Goal: Task Accomplishment & Management: Manage account settings

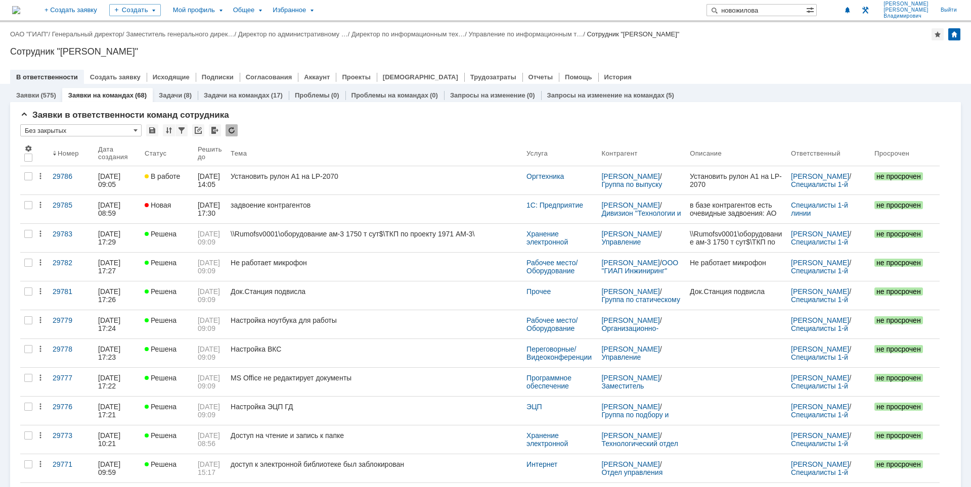
type input "новожилова"
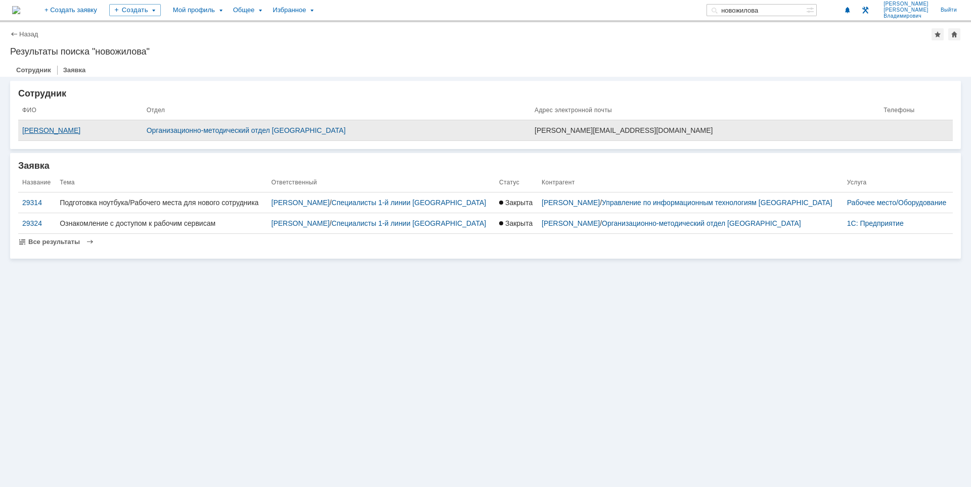
click at [119, 131] on div "Новожилова Мария Константиновна" at bounding box center [80, 130] width 116 height 8
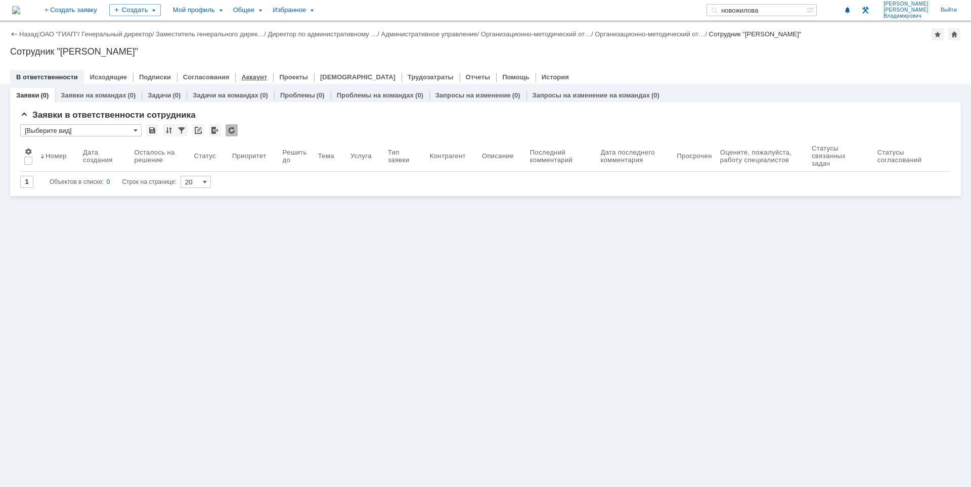
click at [244, 78] on link "Аккаунт" at bounding box center [254, 77] width 26 height 8
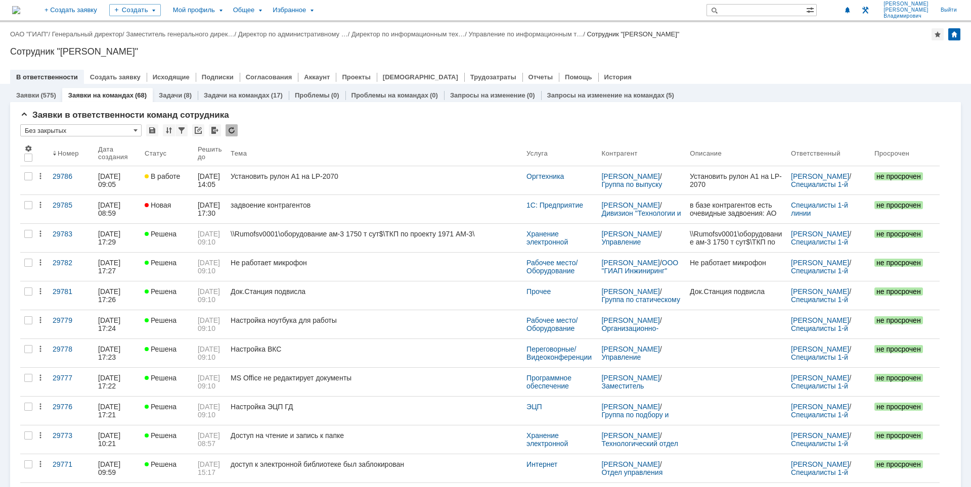
click at [721, 61] on div "Назад | ОАО "ГИАП" / Генеральный директор / Заместитель генерального дирек… / Д…" at bounding box center [485, 53] width 971 height 62
click at [626, 67] on div at bounding box center [485, 67] width 950 height 8
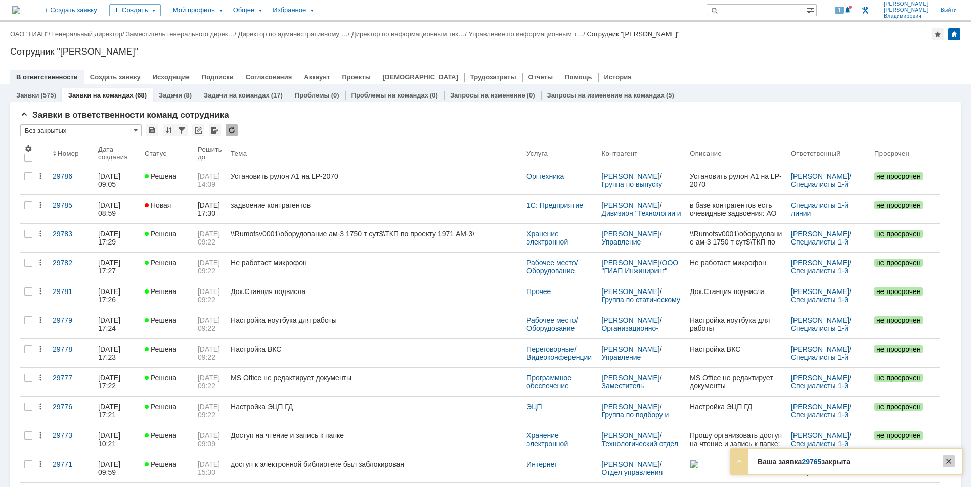
click at [948, 461] on div at bounding box center [948, 462] width 12 height 12
click at [851, 8] on span at bounding box center [847, 11] width 7 height 8
click at [699, 42] on div "Назад | ОАО "ГИАП" / Генеральный директор / Заместитель генерального дирек… / Д…" at bounding box center [485, 53] width 971 height 62
click at [680, 65] on div at bounding box center [485, 67] width 950 height 8
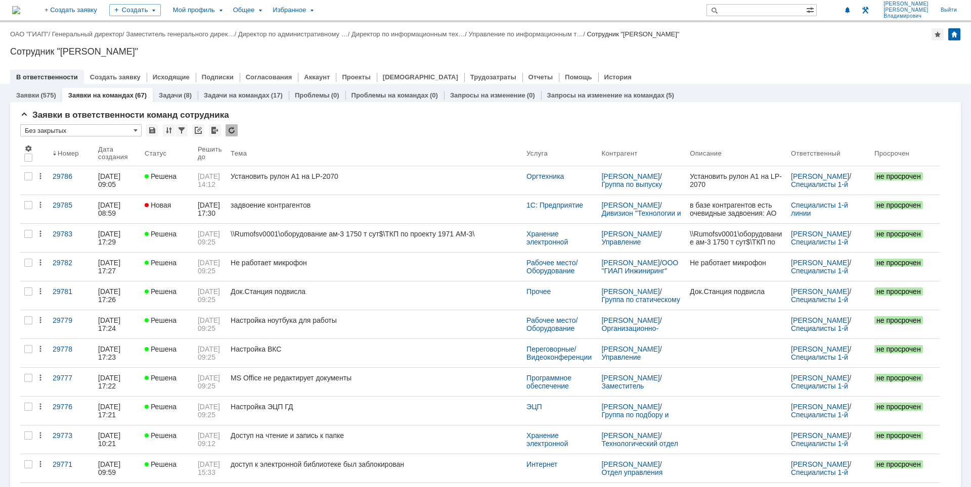
click at [680, 65] on div at bounding box center [485, 67] width 950 height 8
click at [292, 49] on div "Сотрудник "[PERSON_NAME]"" at bounding box center [485, 52] width 950 height 10
click at [802, 53] on div "Сотрудник "[PERSON_NAME]"" at bounding box center [485, 52] width 950 height 10
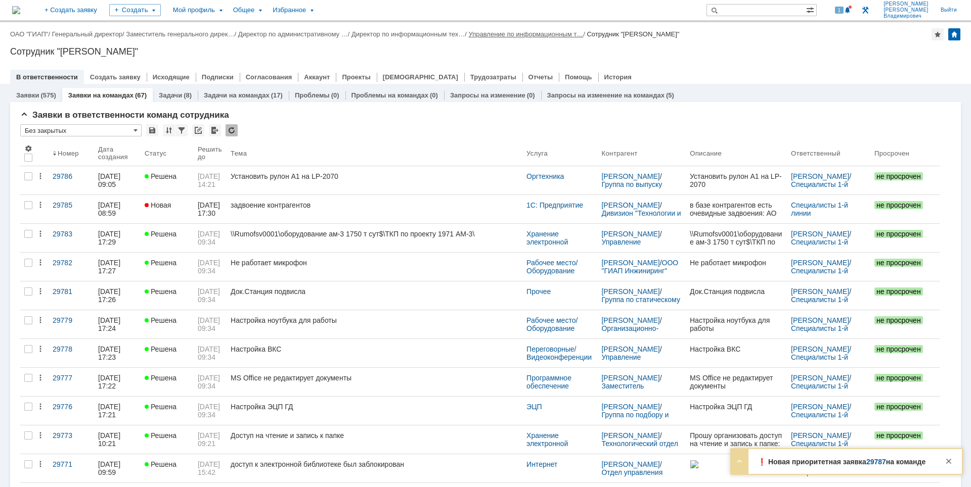
click at [535, 34] on link "Управление по информационным т…" at bounding box center [526, 34] width 115 height 8
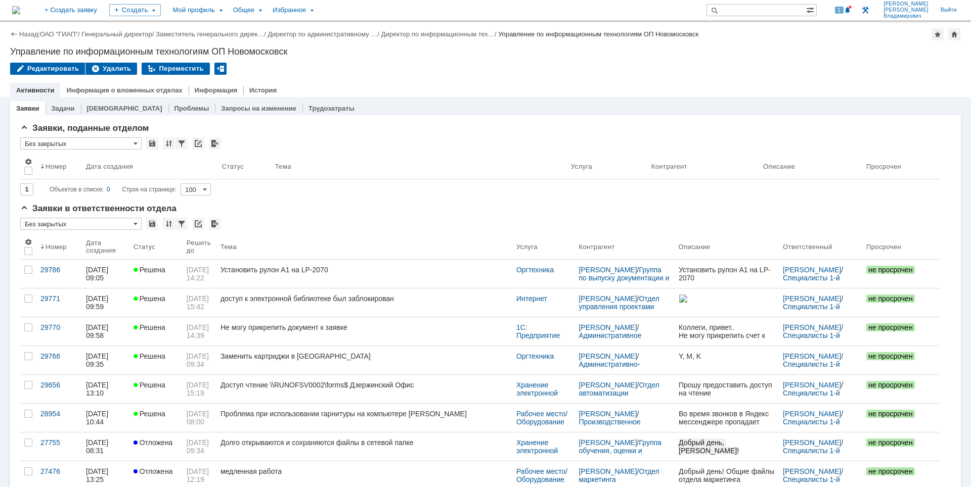
click at [20, 13] on img at bounding box center [16, 10] width 8 height 8
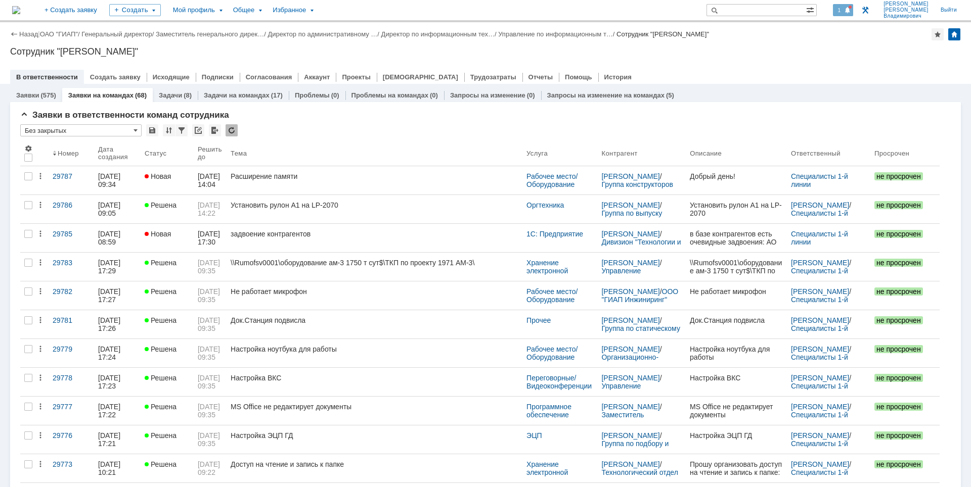
click at [850, 14] on span at bounding box center [847, 11] width 7 height 8
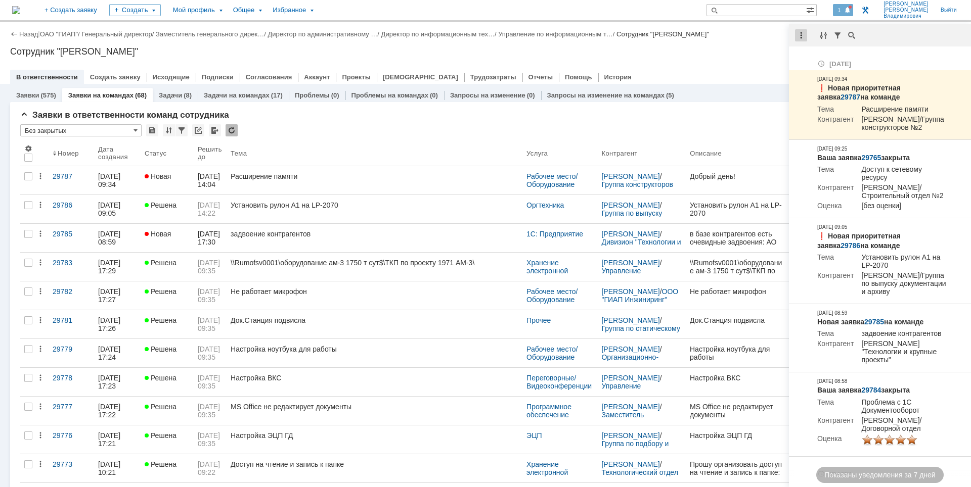
click at [800, 34] on div at bounding box center [801, 35] width 12 height 12
click at [804, 61] on div "Отметить уведомления прочитанными" at bounding box center [870, 61] width 135 height 7
click at [741, 52] on div "Сотрудник "[PERSON_NAME]"" at bounding box center [485, 52] width 950 height 10
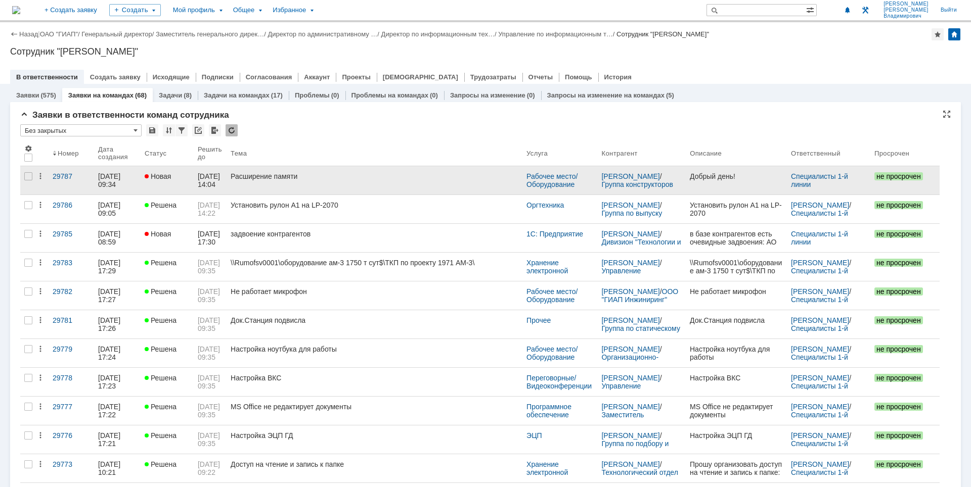
click at [454, 186] on link "Расширение памяти" at bounding box center [374, 180] width 296 height 28
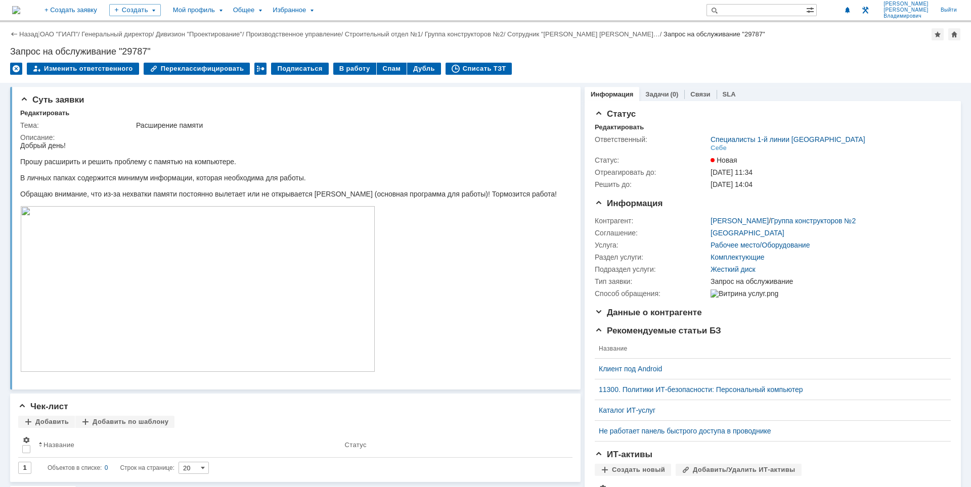
click at [20, 6] on img at bounding box center [16, 10] width 8 height 8
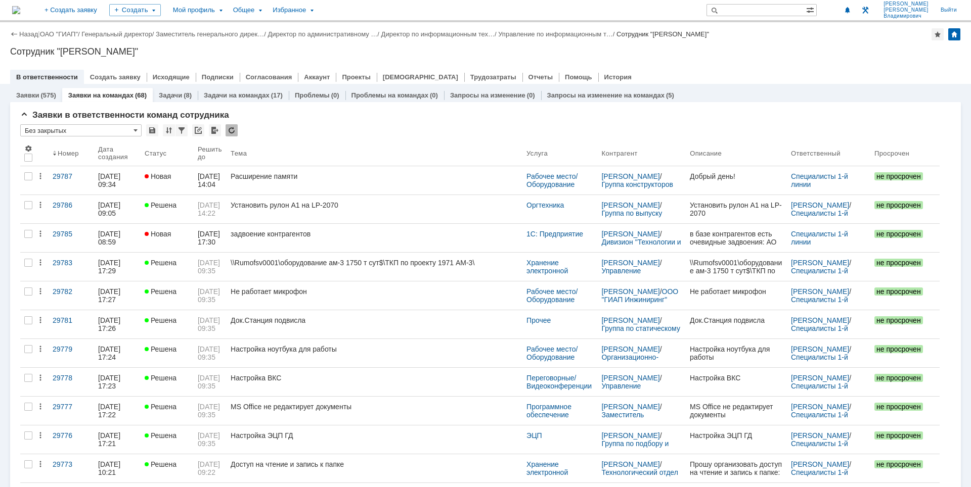
click at [648, 46] on div "Назад | ОАО "ГИАП" / Генеральный директор / Заместитель генерального дирек… / Д…" at bounding box center [485, 53] width 971 height 62
drag, startPoint x: 583, startPoint y: 56, endPoint x: 559, endPoint y: 56, distance: 24.8
click at [583, 56] on div "Сотрудник "[PERSON_NAME]"" at bounding box center [485, 52] width 950 height 10
click at [225, 96] on link "Задачи на командах" at bounding box center [237, 96] width 66 height 8
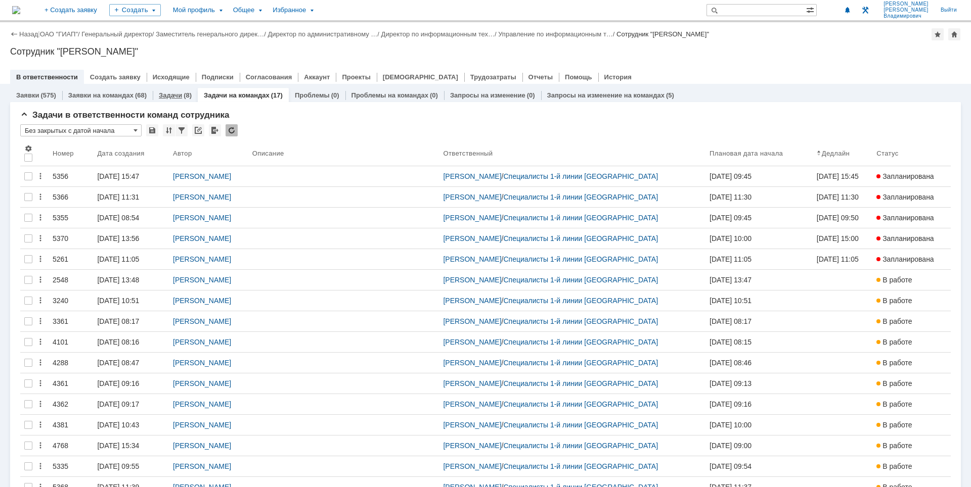
click at [175, 98] on link "Задачи" at bounding box center [170, 96] width 23 height 8
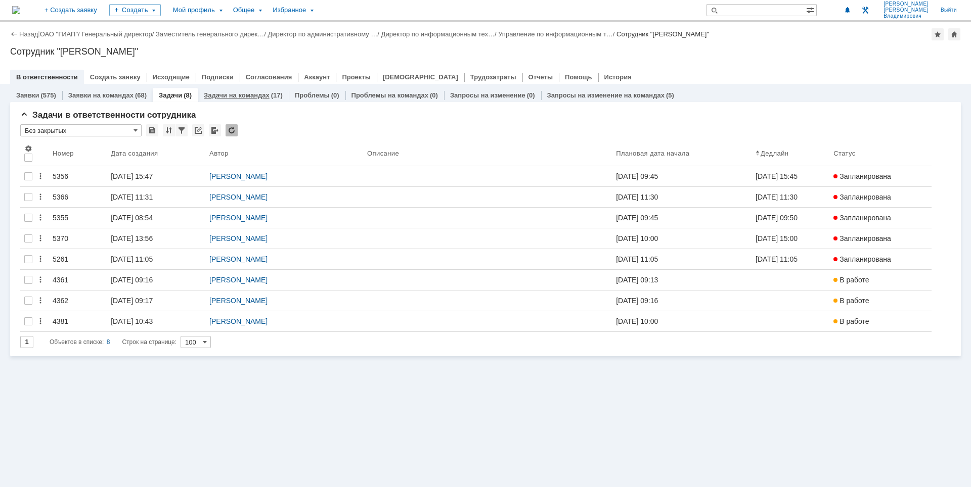
click at [239, 93] on link "Задачи на командах" at bounding box center [237, 96] width 66 height 8
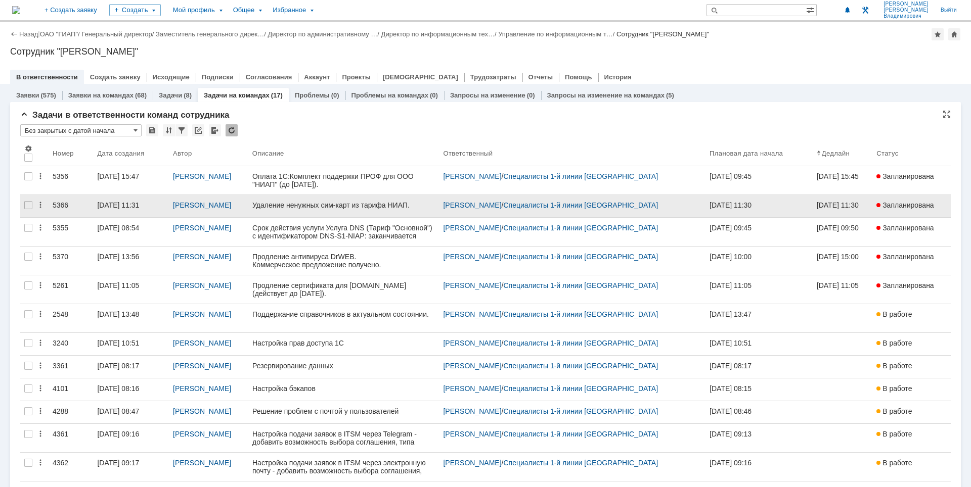
click at [115, 201] on link "02.10.2025 11:31" at bounding box center [131, 206] width 76 height 22
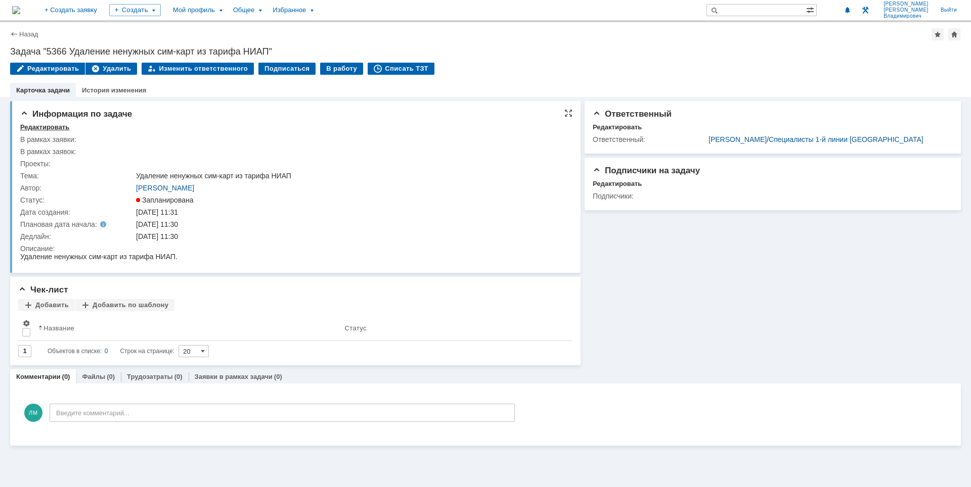
click at [58, 125] on div "Редактировать" at bounding box center [44, 127] width 49 height 8
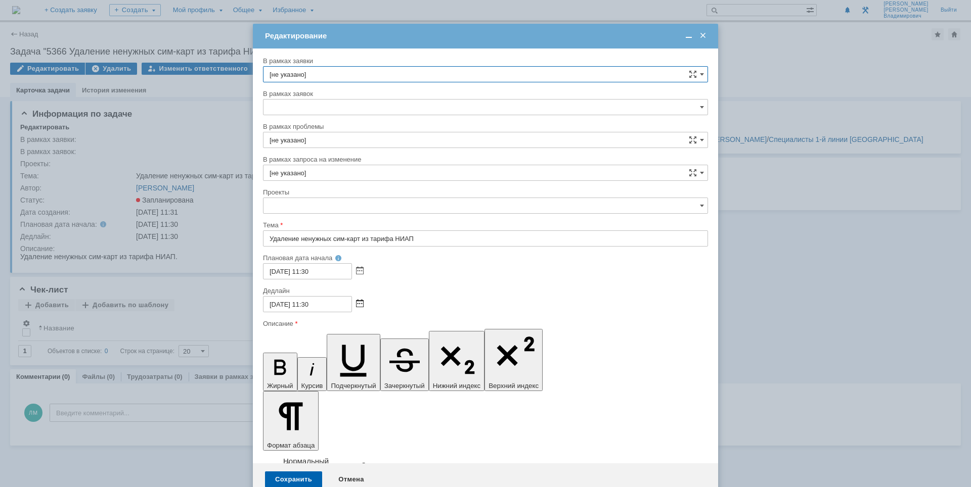
click at [359, 307] on span at bounding box center [360, 304] width 8 height 8
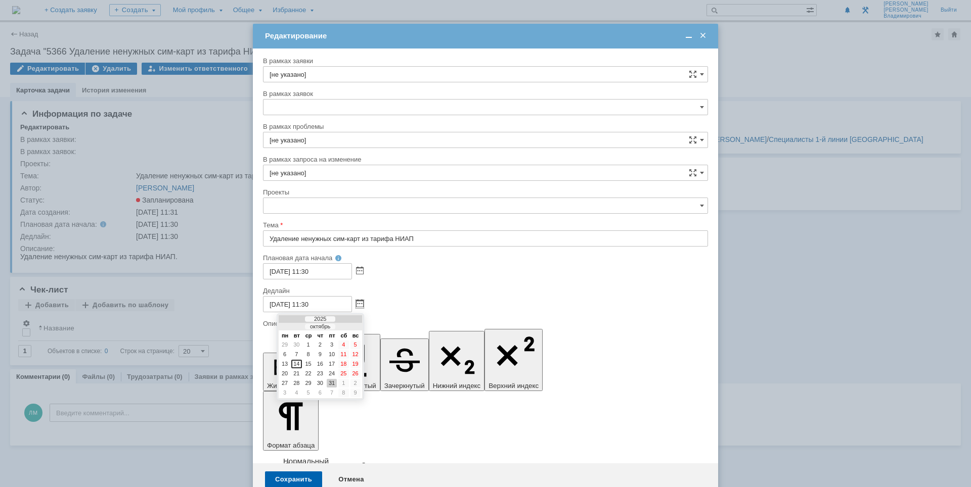
click at [350, 326] on div at bounding box center [349, 327] width 7 height 7
drag, startPoint x: 332, startPoint y: 384, endPoint x: 67, endPoint y: 39, distance: 434.9
click at [332, 384] on div "28" at bounding box center [332, 383] width 10 height 9
type input "28.11.2025 11:30"
click at [273, 274] on input "[DATE] 11:30" at bounding box center [307, 271] width 89 height 16
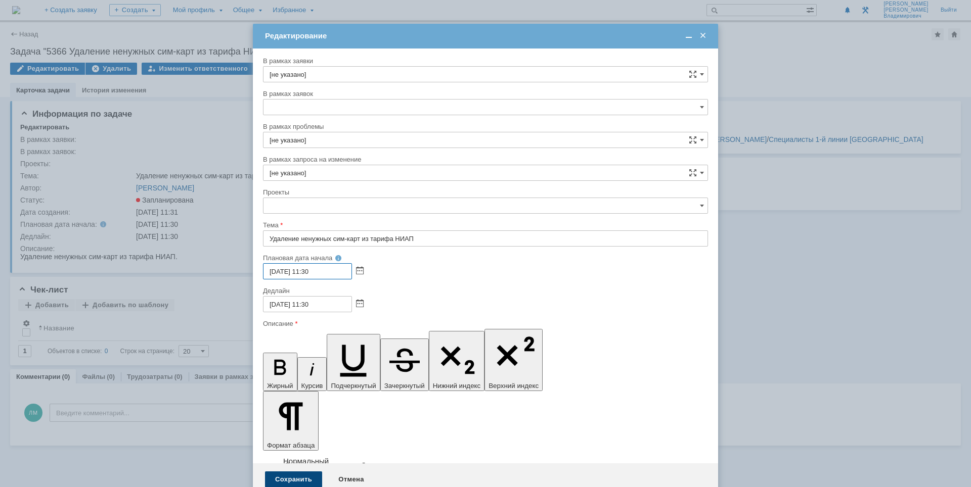
type input "15.10.2025 11:30"
click at [288, 472] on div "Сохранить" at bounding box center [293, 480] width 57 height 16
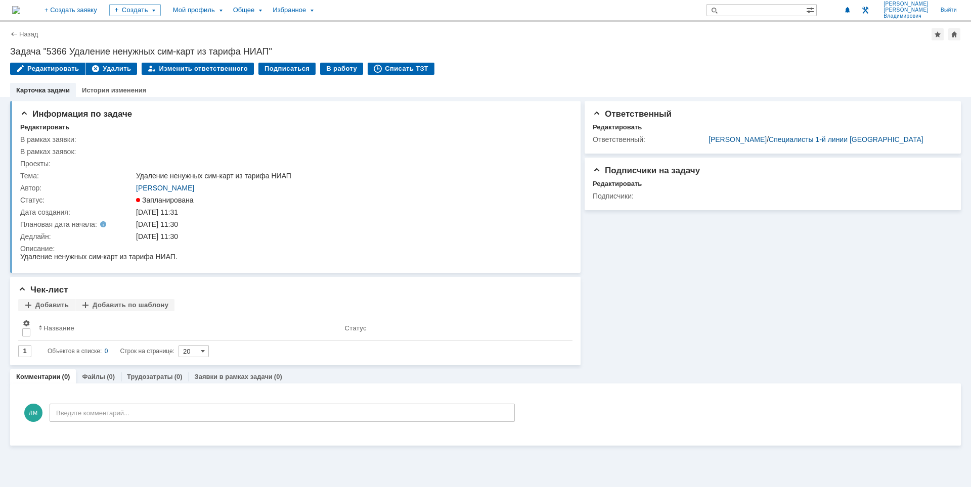
click at [726, 323] on div "Ответственный Редактировать Ответственный: Лузгин Михаил Владимирович / Специал…" at bounding box center [770, 231] width 380 height 268
click at [20, 6] on img at bounding box center [16, 10] width 8 height 8
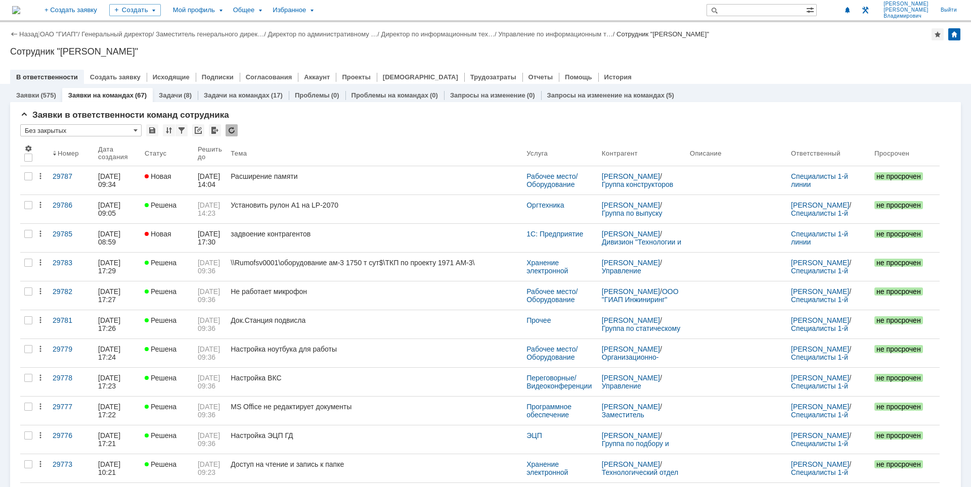
click at [763, 46] on div "Назад | ОАО "ГИАП" / Генеральный директор / Заместитель генерального дирек… / Д…" at bounding box center [485, 53] width 971 height 62
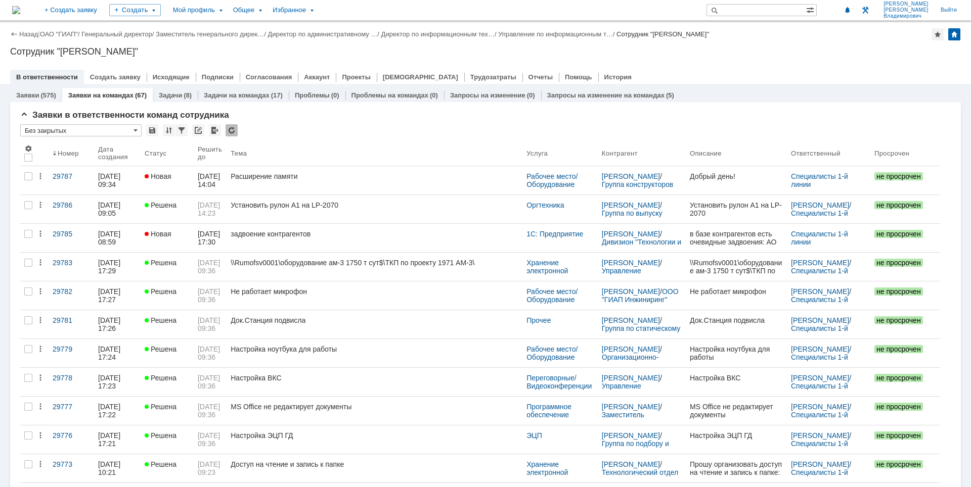
click at [784, 42] on div "Назад | ОАО "ГИАП" / Генеральный директор / Заместитель генерального дирек… / Д…" at bounding box center [485, 53] width 971 height 62
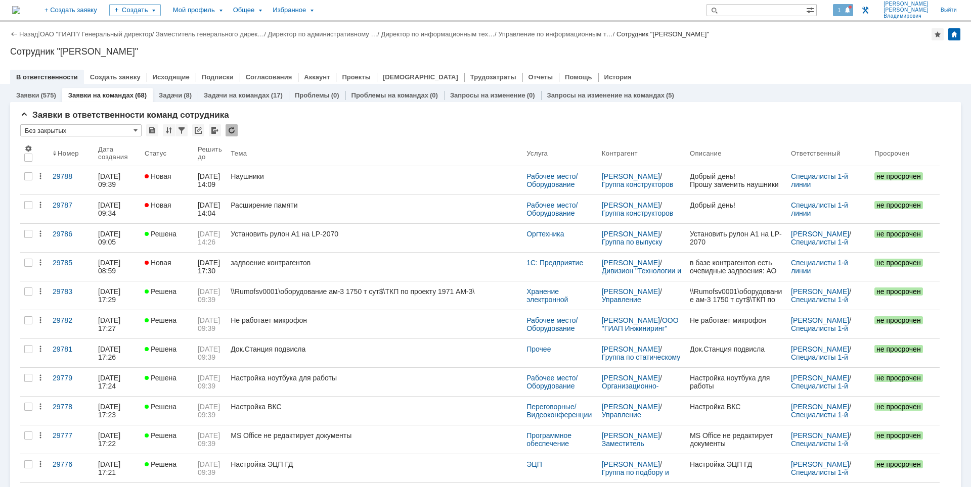
click at [853, 10] on div "1" at bounding box center [843, 10] width 21 height 12
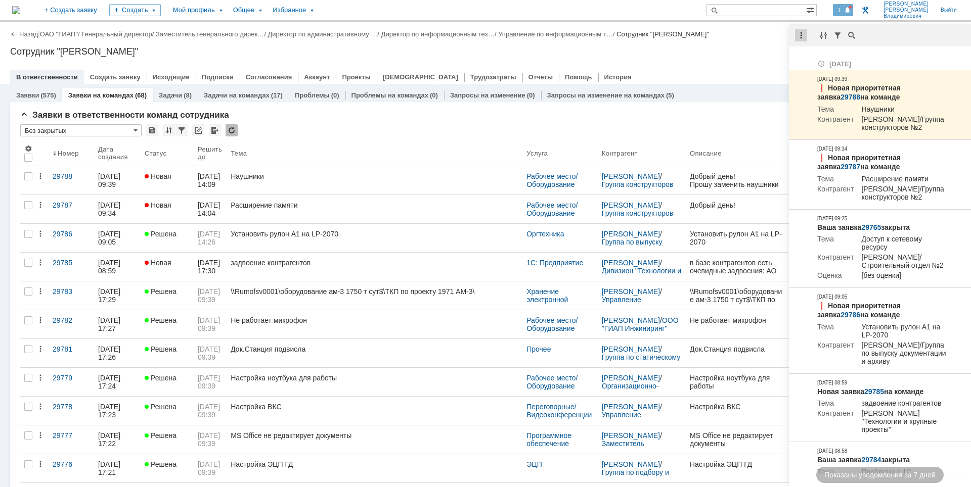
click at [803, 33] on div at bounding box center [801, 35] width 12 height 12
click at [804, 54] on div "Отметить уведомления прочитанными" at bounding box center [871, 61] width 148 height 21
click at [761, 46] on div "Назад | ОАО "ГИАП" / Генеральный директор / Заместитель генерального дирек… / Д…" at bounding box center [485, 53] width 971 height 62
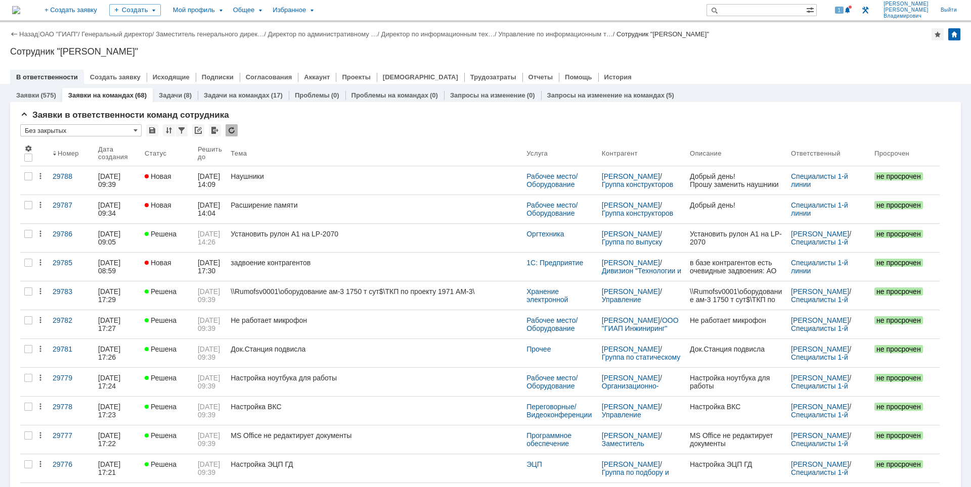
click at [777, 56] on div "Сотрудник "[PERSON_NAME]"" at bounding box center [485, 52] width 950 height 10
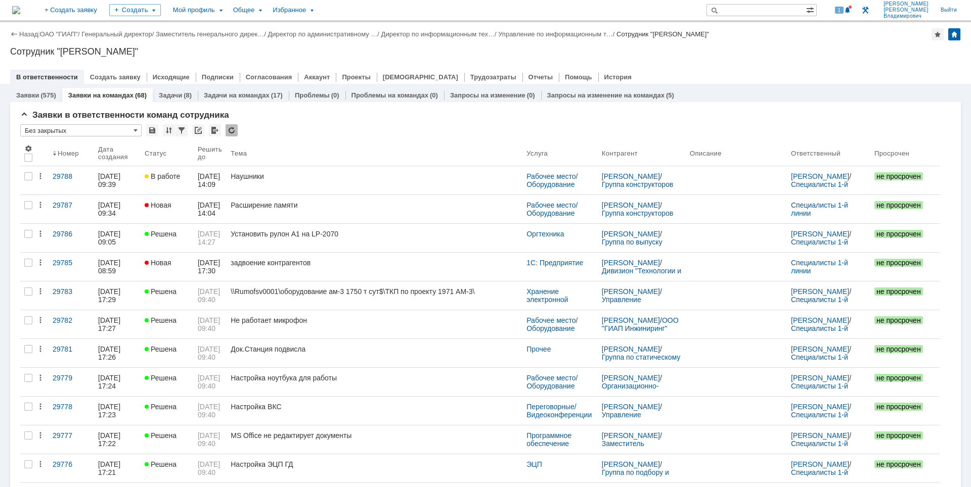
click at [777, 56] on div "Сотрудник "Лузгин Михаил Владимирович"" at bounding box center [485, 52] width 950 height 10
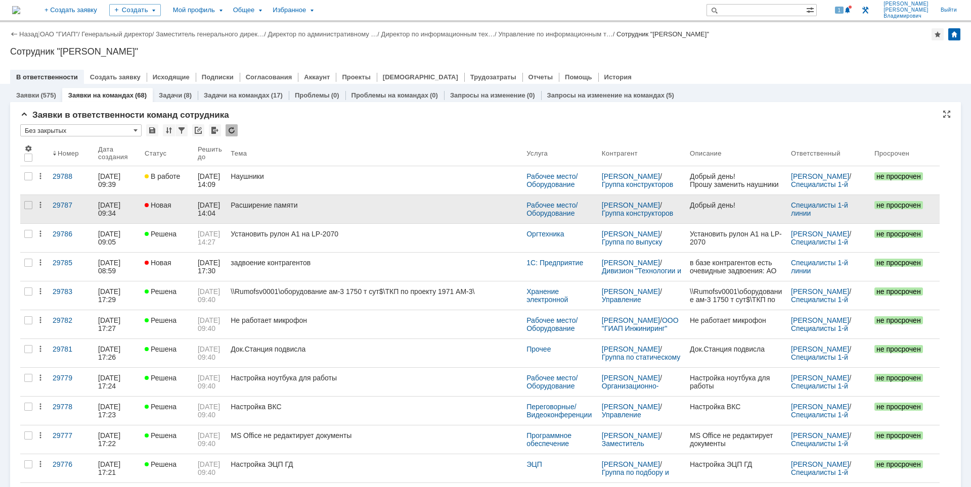
click at [396, 200] on link "Расширение памяти" at bounding box center [374, 209] width 296 height 28
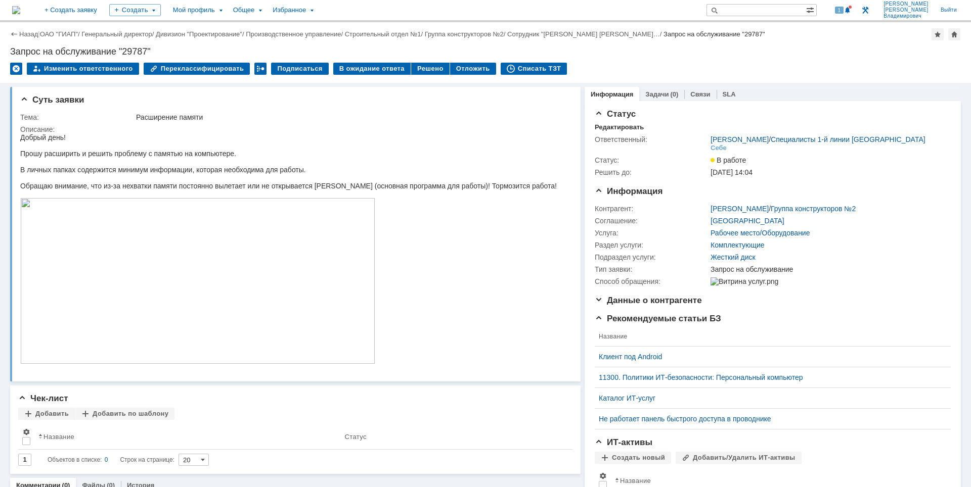
click at [20, 10] on img at bounding box center [16, 10] width 8 height 8
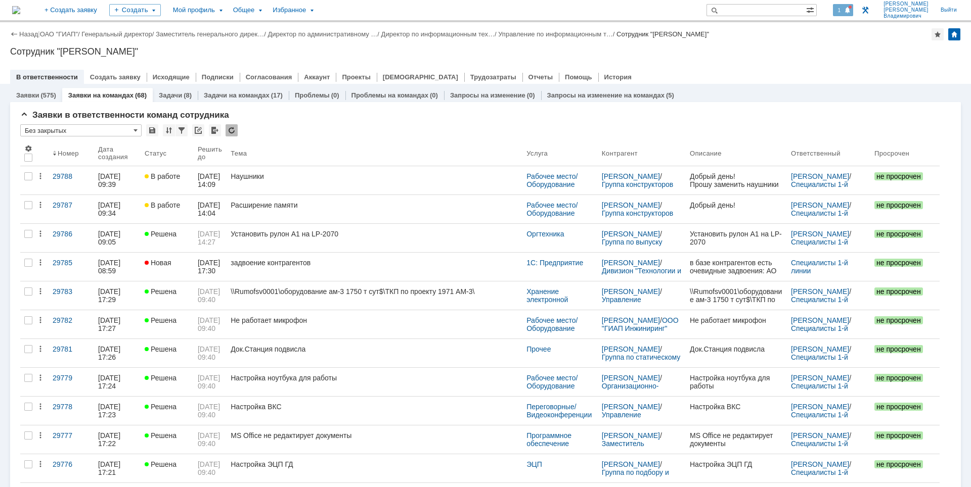
click at [853, 9] on div "1" at bounding box center [843, 10] width 21 height 12
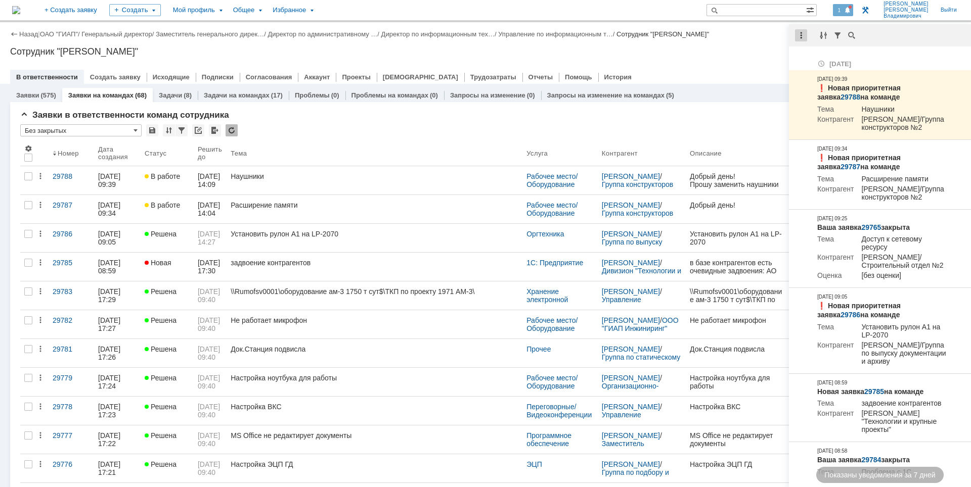
click at [801, 38] on div at bounding box center [801, 35] width 12 height 12
click at [803, 63] on div "Отметить уведомления прочитанными" at bounding box center [871, 61] width 148 height 15
click at [722, 52] on div "Сотрудник "[PERSON_NAME]"" at bounding box center [485, 52] width 950 height 10
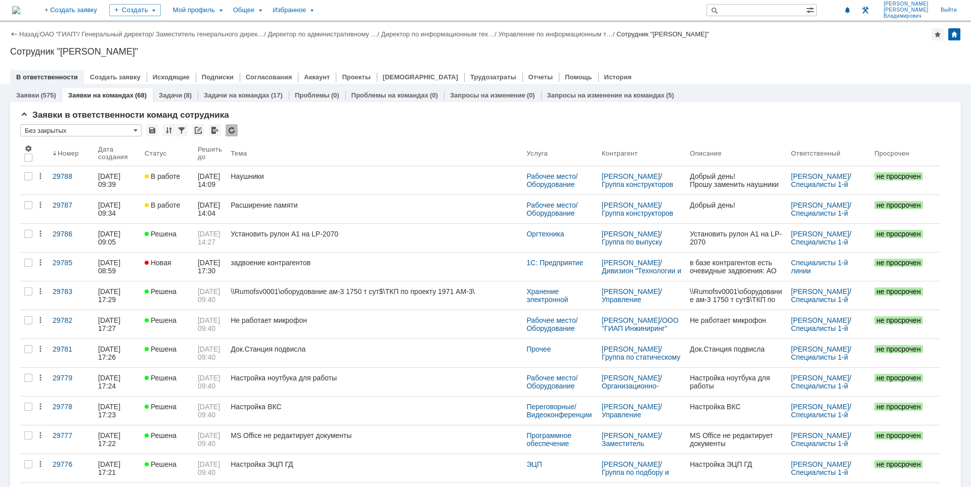
click at [713, 64] on div at bounding box center [485, 67] width 950 height 8
click at [427, 59] on div "Назад | ОАО "ГИАП" / Генеральный директор / Заместитель генерального дирек… / Д…" at bounding box center [485, 53] width 971 height 62
click at [610, 53] on div "Сотрудник "[PERSON_NAME]"" at bounding box center [485, 52] width 950 height 10
click at [853, 12] on div "1" at bounding box center [843, 10] width 21 height 12
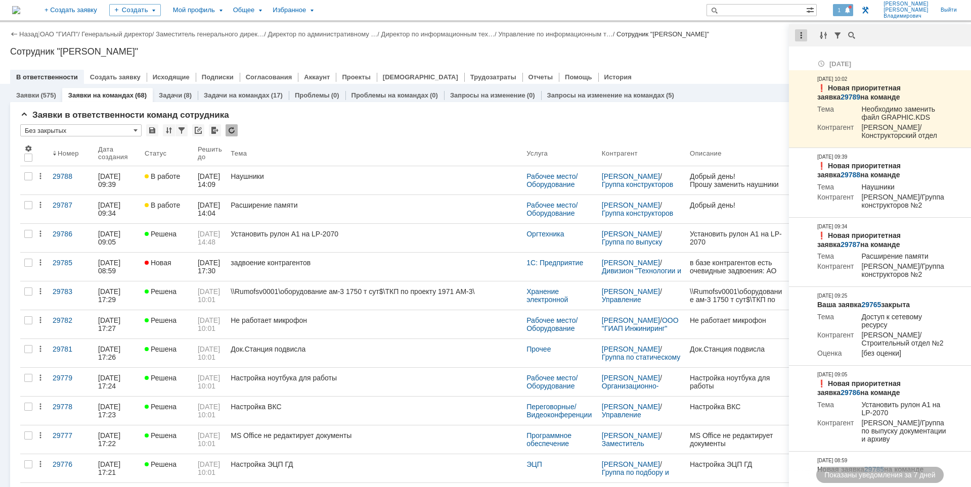
click at [804, 35] on div at bounding box center [801, 35] width 12 height 12
click at [814, 60] on div "Отметить уведомления прочитанными" at bounding box center [870, 61] width 135 height 7
click at [737, 60] on div "Назад | ОАО "ГИАП" / Генеральный директор / Заместитель генерального дирек… / Д…" at bounding box center [485, 53] width 971 height 62
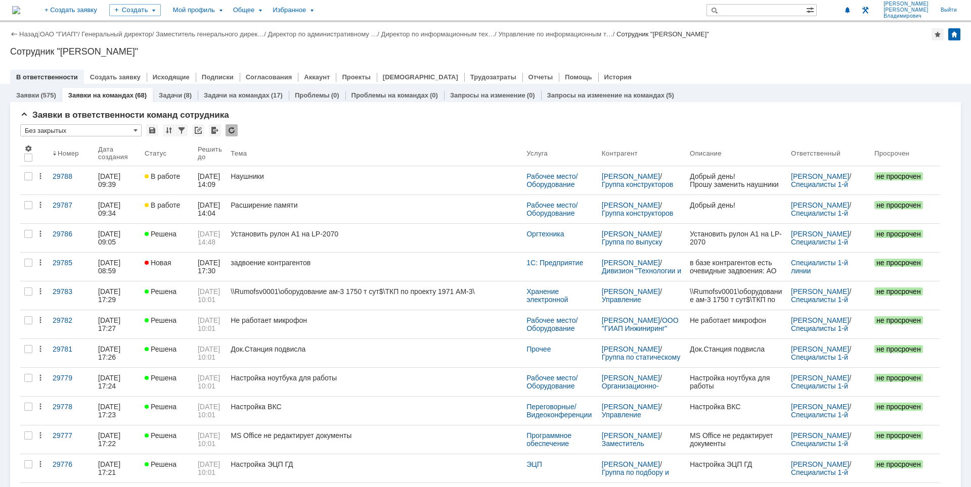
click at [20, 8] on img at bounding box center [16, 10] width 8 height 8
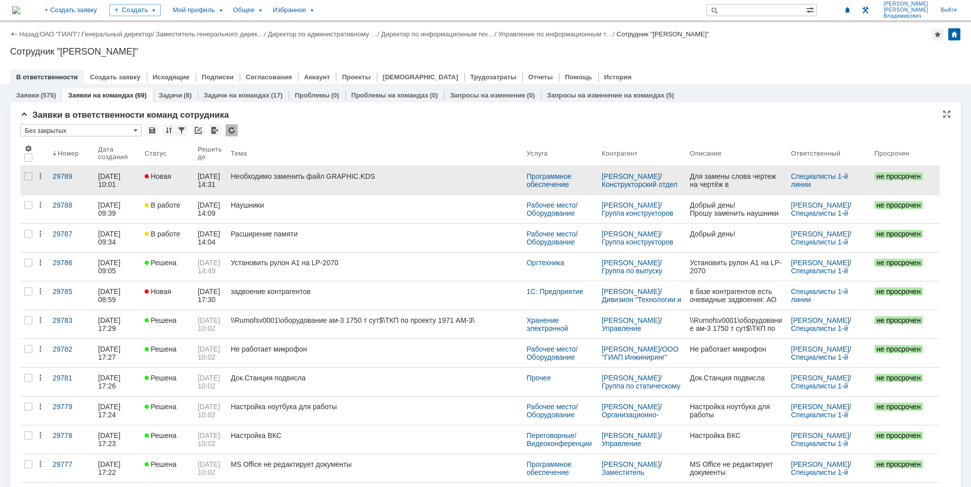
click at [429, 177] on div "Необходимо заменить файл GRAPHIC.KDS" at bounding box center [375, 176] width 288 height 8
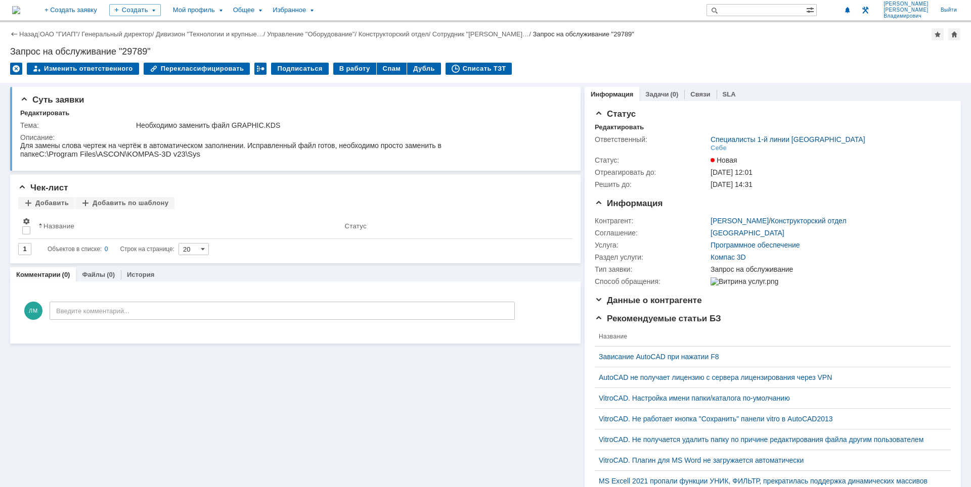
click at [20, 6] on img at bounding box center [16, 10] width 8 height 8
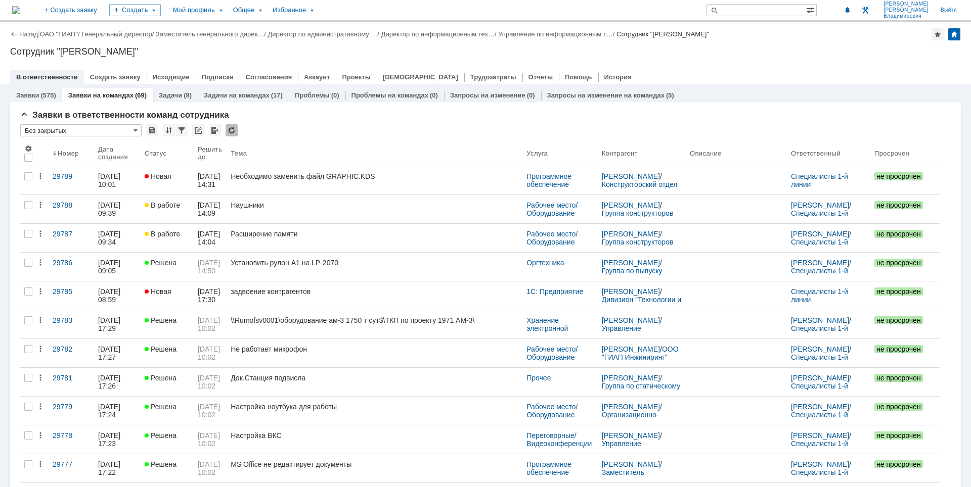
click at [809, 49] on div "Сотрудник "[PERSON_NAME]"" at bounding box center [485, 52] width 950 height 10
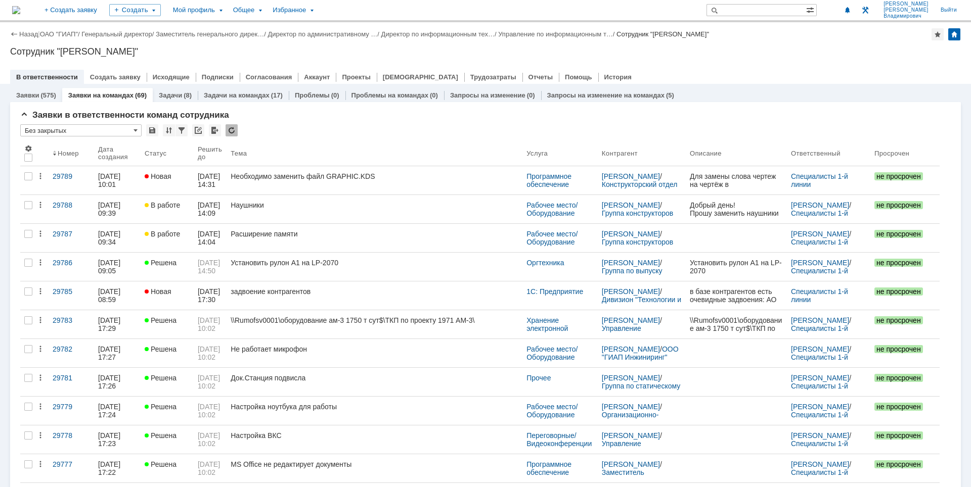
click at [784, 47] on div "Сотрудник "[PERSON_NAME]"" at bounding box center [485, 52] width 950 height 10
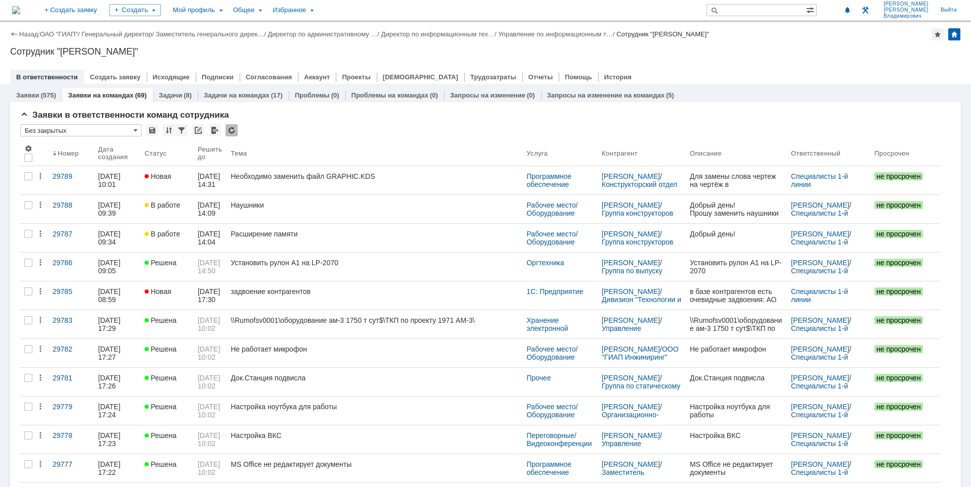
click at [752, 69] on div at bounding box center [485, 67] width 950 height 8
click at [718, 62] on div "Назад | ОАО "ГИАП" / Генеральный директор / Заместитель генерального дирек… / Д…" at bounding box center [485, 53] width 971 height 62
click at [762, 52] on div "Сотрудник "[PERSON_NAME]"" at bounding box center [485, 52] width 950 height 10
click at [717, 50] on div "Сотрудник "[PERSON_NAME]"" at bounding box center [485, 52] width 950 height 10
click at [752, 69] on div at bounding box center [485, 67] width 950 height 8
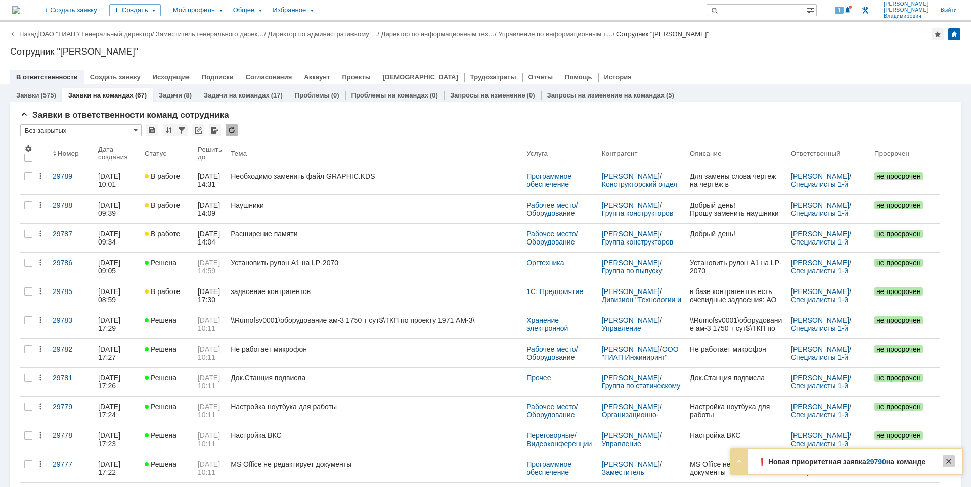
click at [950, 460] on div at bounding box center [948, 462] width 12 height 12
click at [672, 58] on div "Назад | ОАО "ГИАП" / Генеральный директор / Заместитель генерального дирек… / Д…" at bounding box center [485, 53] width 971 height 62
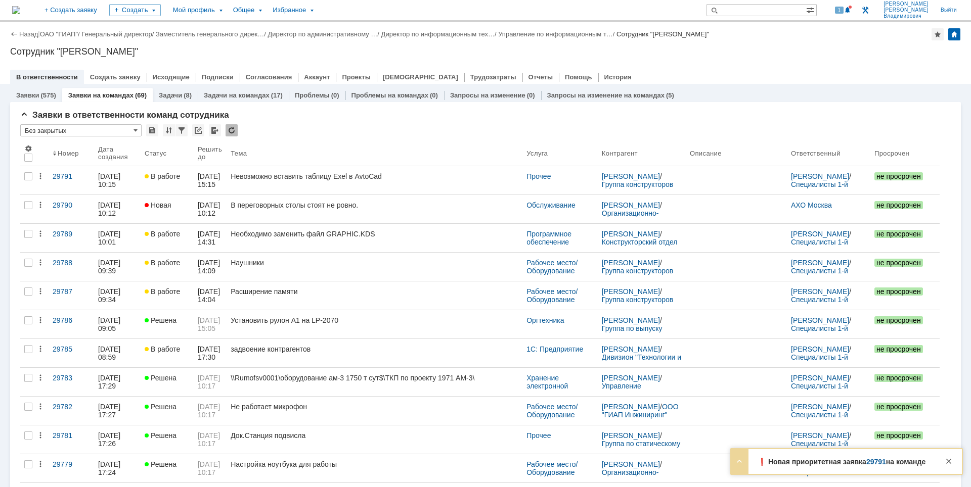
click at [698, 64] on div at bounding box center [485, 67] width 950 height 8
click at [849, 9] on div "1" at bounding box center [843, 10] width 21 height 12
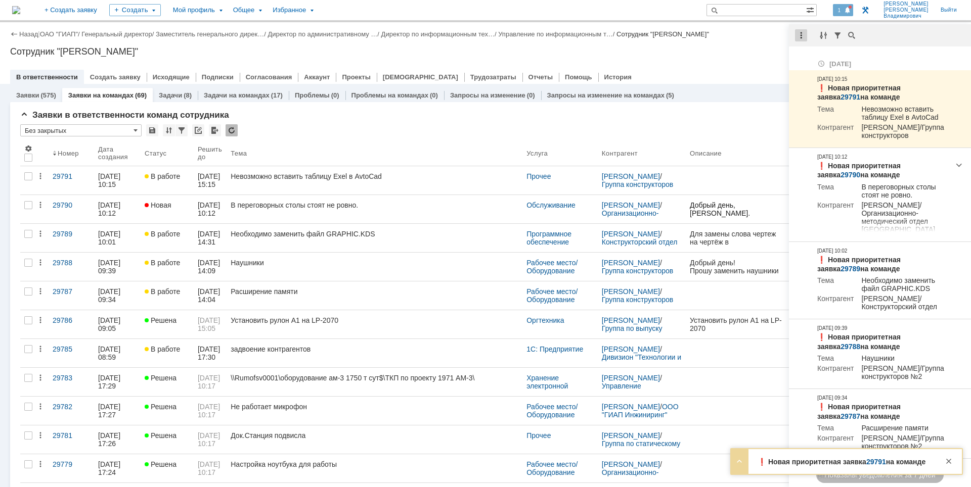
click at [805, 37] on div at bounding box center [801, 35] width 12 height 12
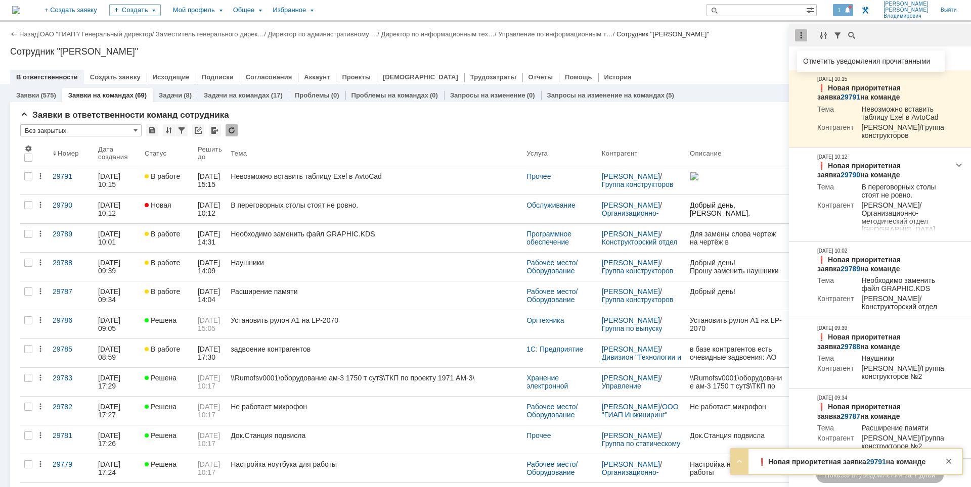
click at [805, 71] on div "Отметить уведомления прочитанными" at bounding box center [871, 61] width 148 height 21
click at [805, 63] on div "Отметить уведомления прочитанными" at bounding box center [870, 61] width 135 height 7
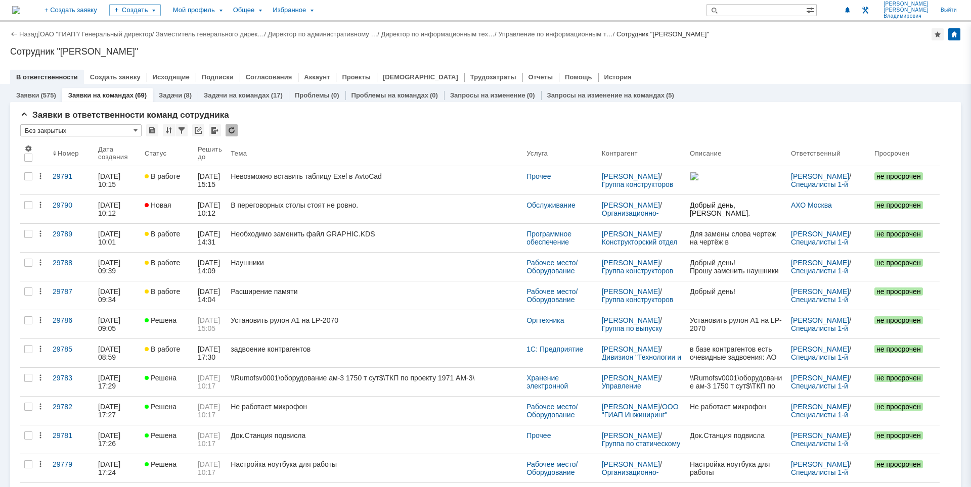
click at [661, 48] on div "Сотрудник "[PERSON_NAME]"" at bounding box center [485, 52] width 950 height 10
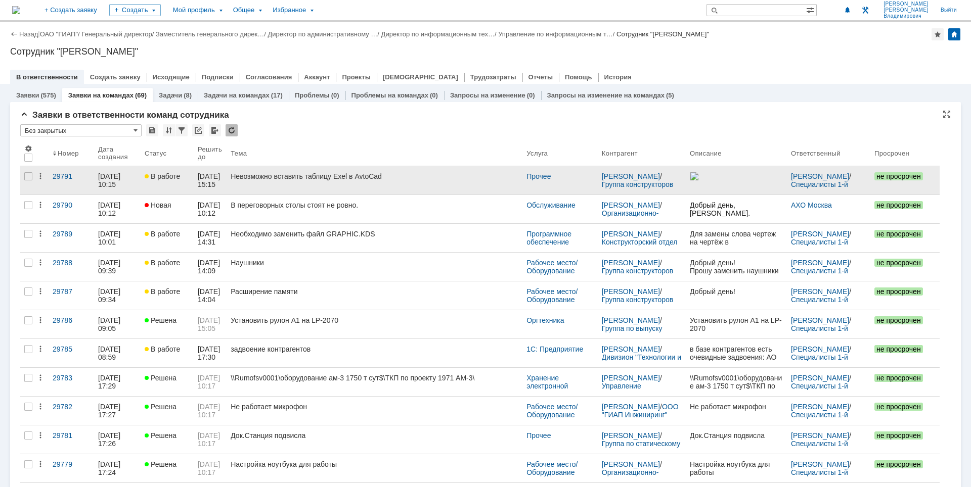
click at [362, 178] on div "Невозможно вставить таблицу Exel в AvtoCad" at bounding box center [375, 176] width 288 height 8
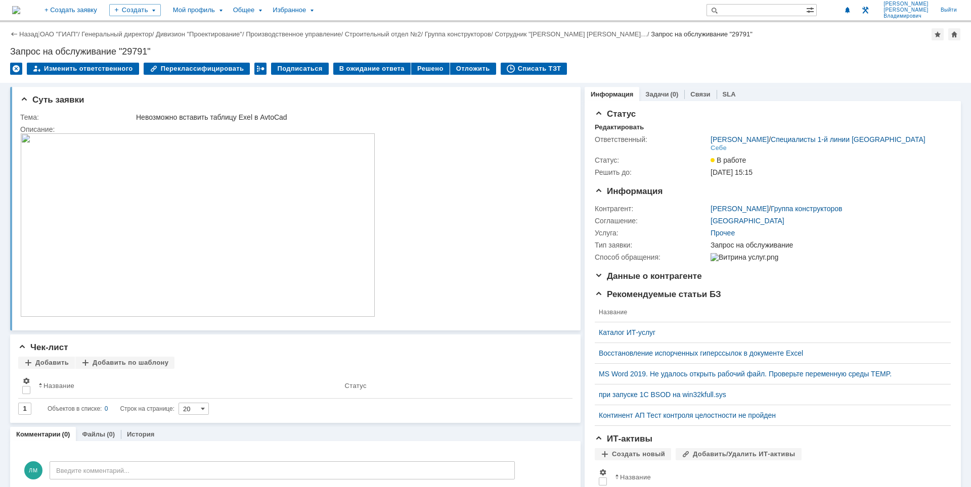
click at [206, 226] on img at bounding box center [197, 225] width 355 height 184
click at [20, 8] on img at bounding box center [16, 10] width 8 height 8
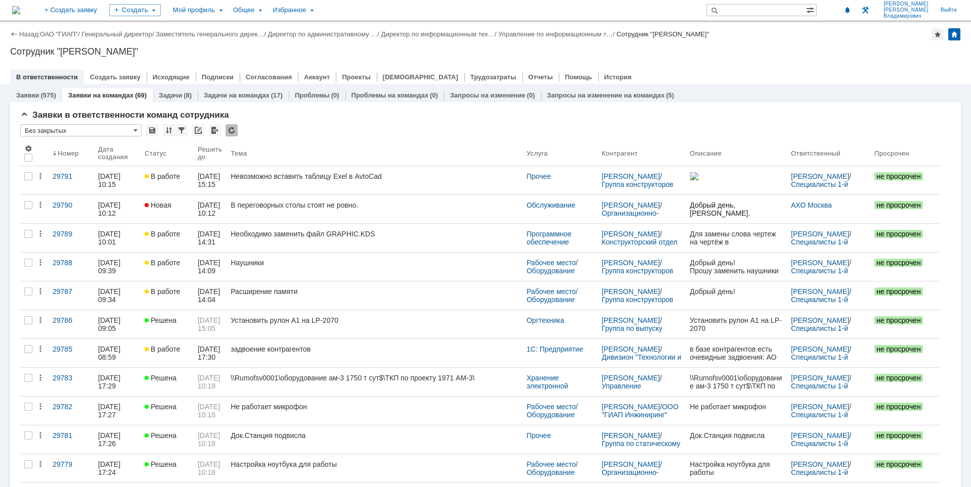
click at [624, 52] on div "Сотрудник "[PERSON_NAME]"" at bounding box center [485, 52] width 950 height 10
click at [816, 45] on div "Назад | ОАО "ГИАП" / Генеральный директор / Заместитель генерального дирек… / Д…" at bounding box center [485, 53] width 971 height 62
click at [20, 12] on img at bounding box center [16, 10] width 8 height 8
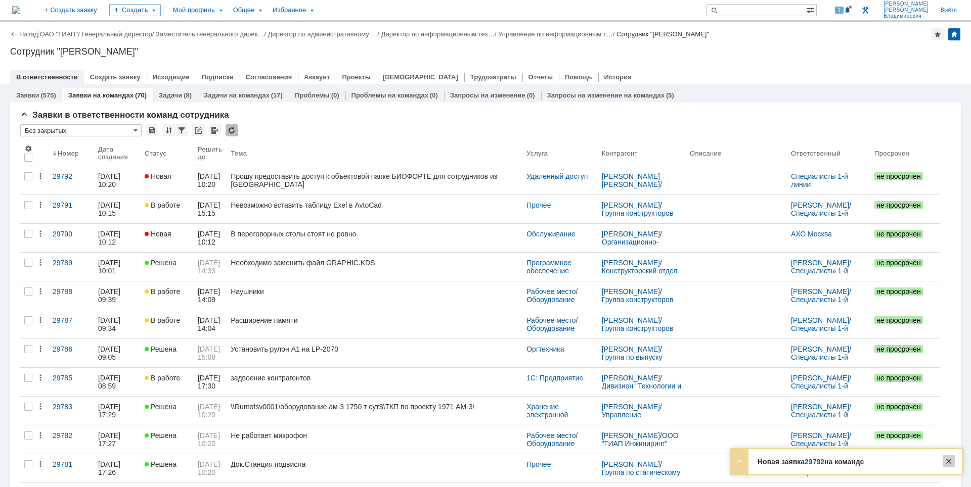
click at [947, 462] on div at bounding box center [948, 462] width 12 height 12
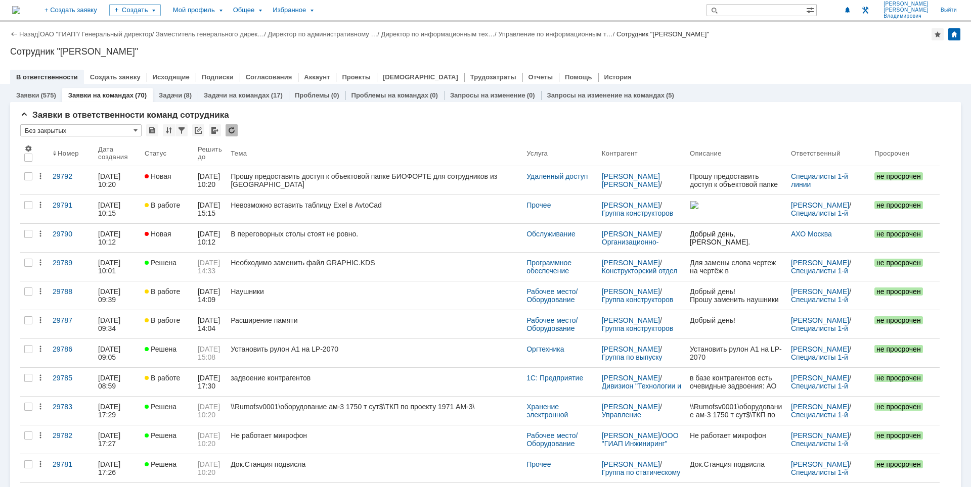
click at [791, 64] on div at bounding box center [485, 67] width 950 height 8
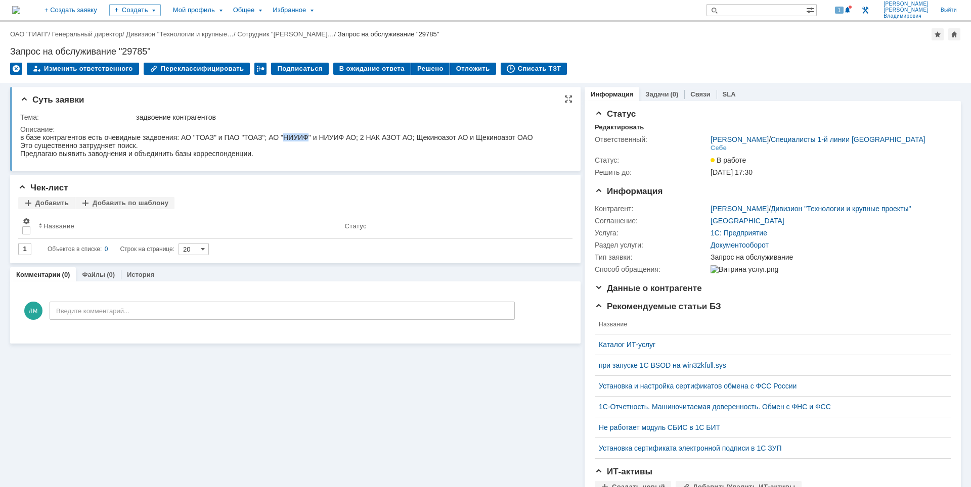
drag, startPoint x: 286, startPoint y: 137, endPoint x: 307, endPoint y: 134, distance: 21.4
click at [307, 134] on div "в базе контрагентов есть очевидные задвоения: АО "ТОАЗ" и ПАО "ТОАЗ"; АО "НИУИФ…" at bounding box center [276, 137] width 513 height 8
copy div "НИУИФ"
click at [290, 128] on div "Описание:" at bounding box center [293, 129] width 547 height 8
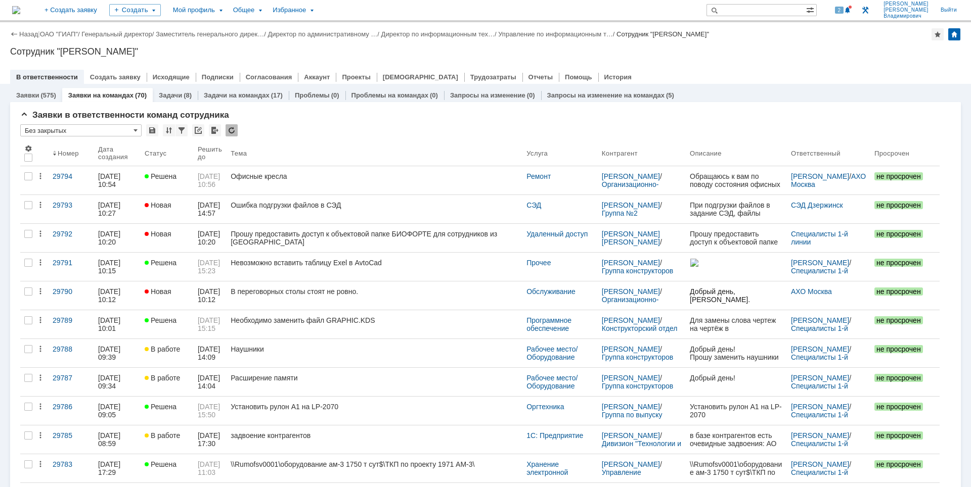
click at [537, 55] on div "Сотрудник "[PERSON_NAME]"" at bounding box center [485, 52] width 950 height 10
click at [811, 56] on div "Сотрудник "[PERSON_NAME]"" at bounding box center [485, 52] width 950 height 10
click at [844, 9] on span "2" at bounding box center [839, 10] width 9 height 7
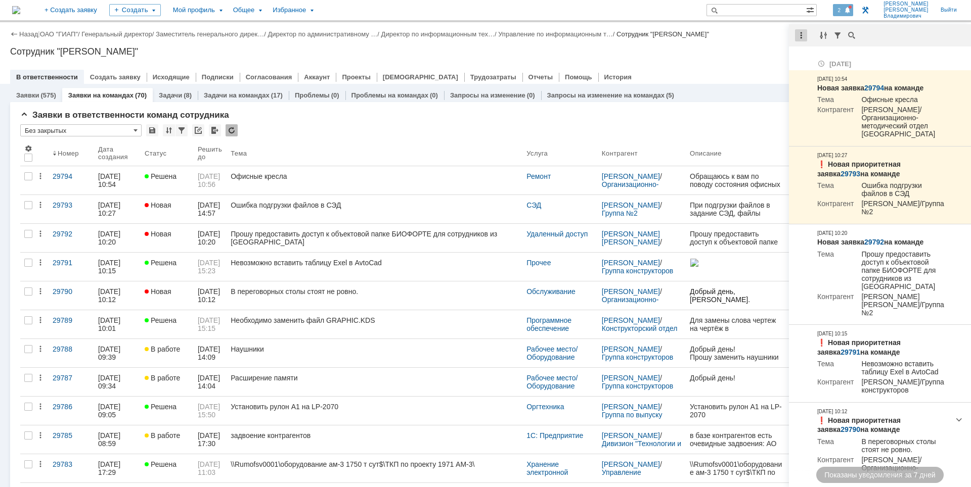
click at [801, 34] on div at bounding box center [801, 35] width 12 height 12
click at [801, 60] on div "Отметить уведомления прочитанными" at bounding box center [871, 61] width 148 height 15
click at [748, 53] on div "Сотрудник "[PERSON_NAME]"" at bounding box center [485, 52] width 950 height 10
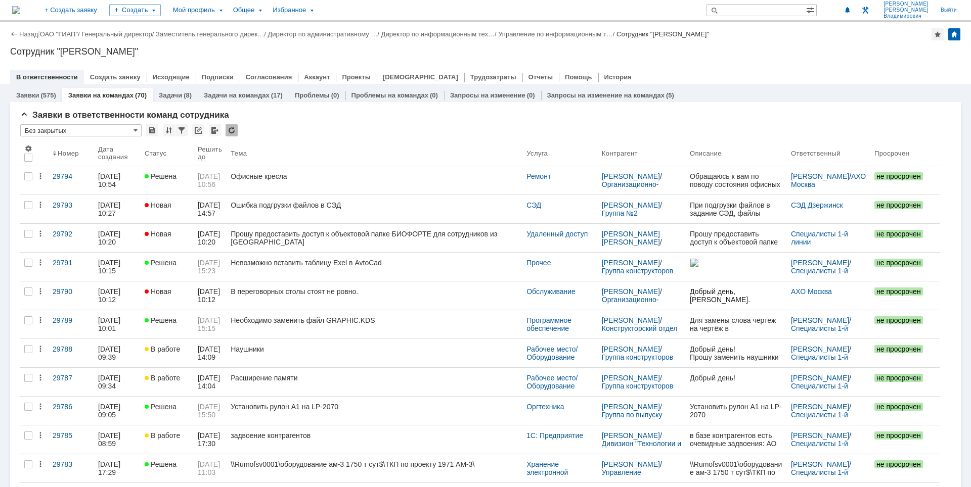
click at [722, 51] on div "Сотрудник "[PERSON_NAME]"" at bounding box center [485, 52] width 950 height 10
click at [702, 59] on div "Назад | ОАО "ГИАП" / Генеральный директор / Заместитель генерального дирек… / Д…" at bounding box center [485, 53] width 971 height 62
click at [746, 92] on div "Заявки (575) Заявки на командах (70) Задачи (8) Задачи на командах (17) Проблем…" at bounding box center [485, 95] width 950 height 14
click at [804, 53] on div "Сотрудник "[PERSON_NAME]"" at bounding box center [485, 52] width 950 height 10
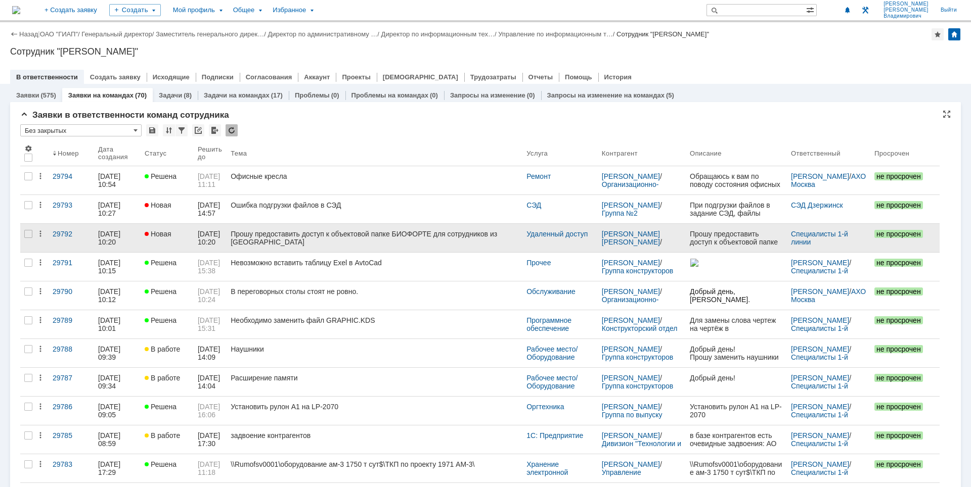
click at [449, 244] on div "Прошу предоставить доступ к объектовой папке БИОФОРТЕ для сотрудников из [GEOGR…" at bounding box center [375, 238] width 288 height 16
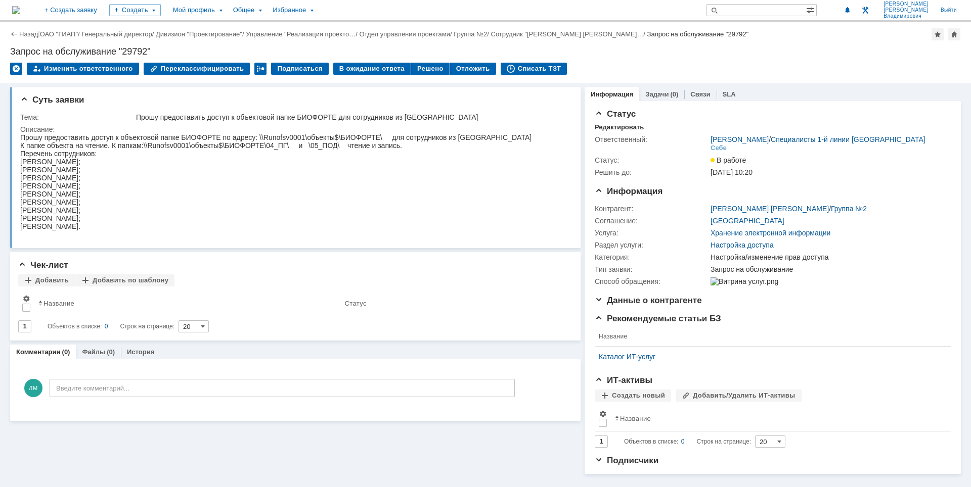
click at [20, 13] on img at bounding box center [16, 10] width 8 height 8
